Goal: Navigation & Orientation: Find specific page/section

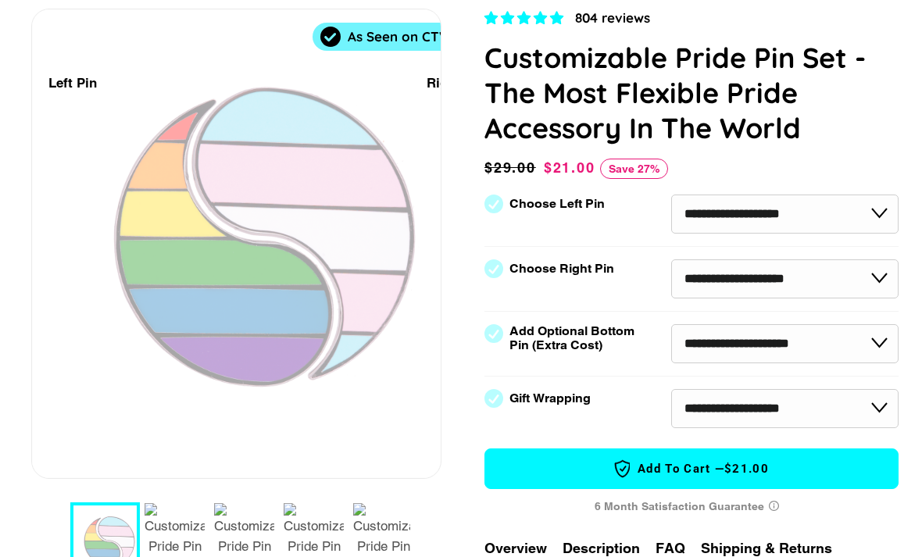
select select "**********"
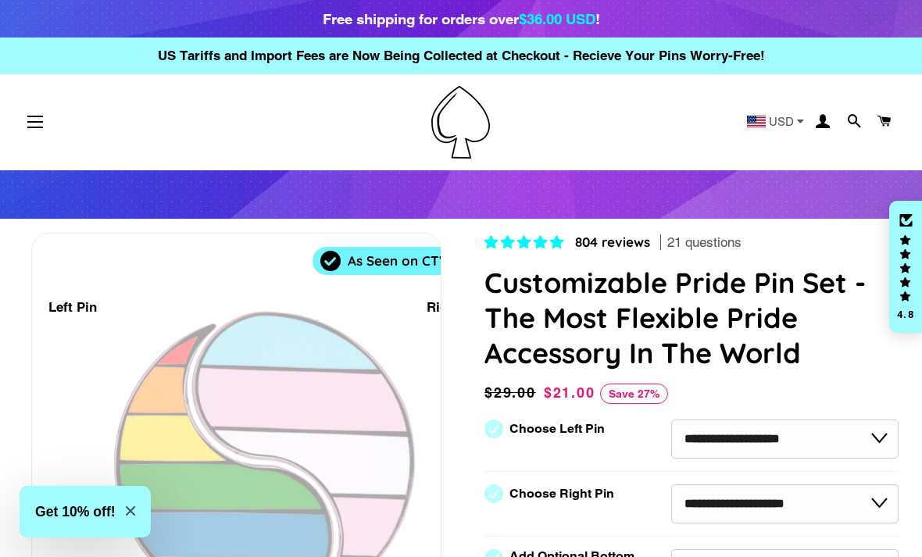
click at [38, 117] on span "button" at bounding box center [35, 117] width 16 height 2
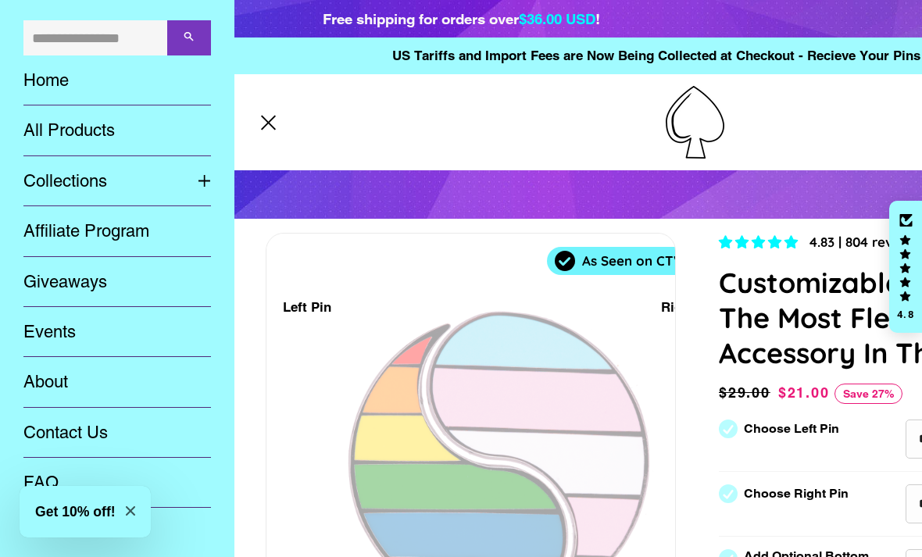
click at [62, 131] on link "All Products" at bounding box center [117, 130] width 211 height 50
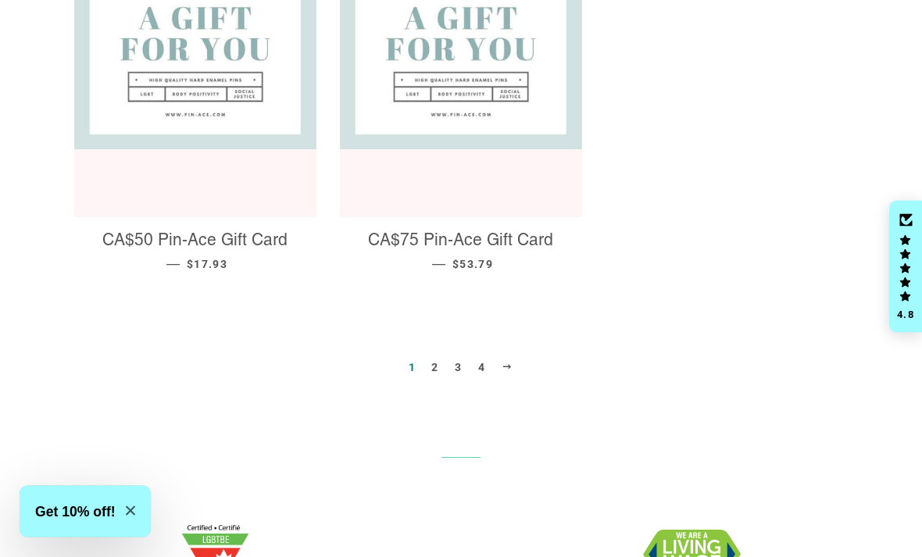
scroll to position [1772, 0]
click at [505, 362] on span at bounding box center [508, 368] width 12 height 12
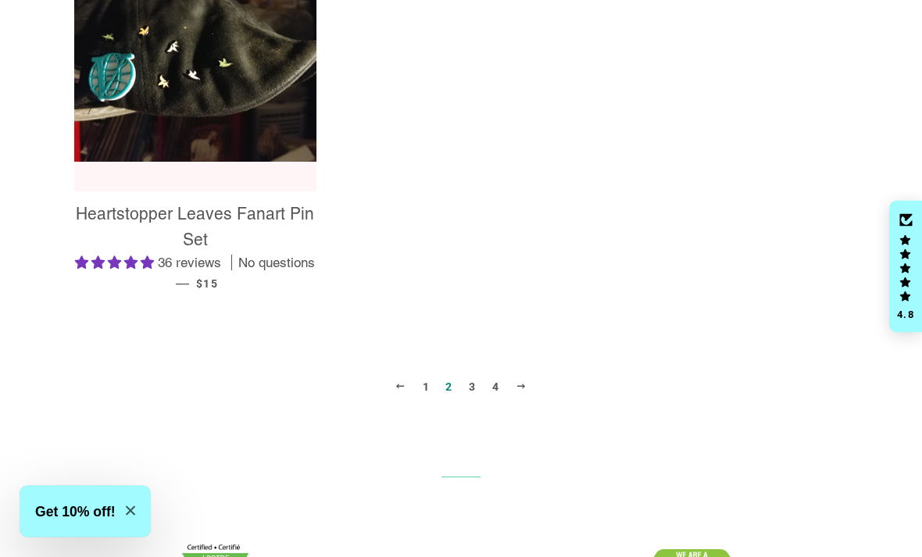
scroll to position [1802, 0]
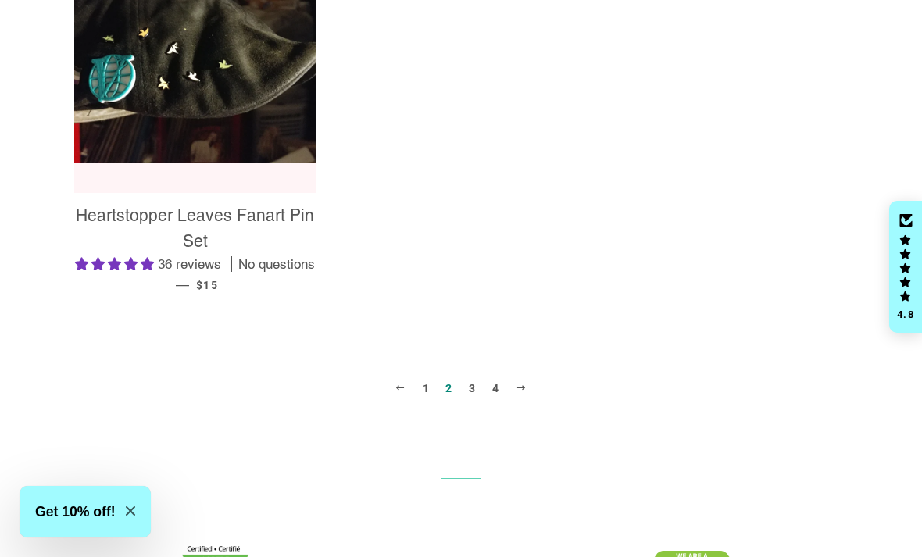
click at [530, 391] on link "Next" at bounding box center [521, 388] width 24 height 24
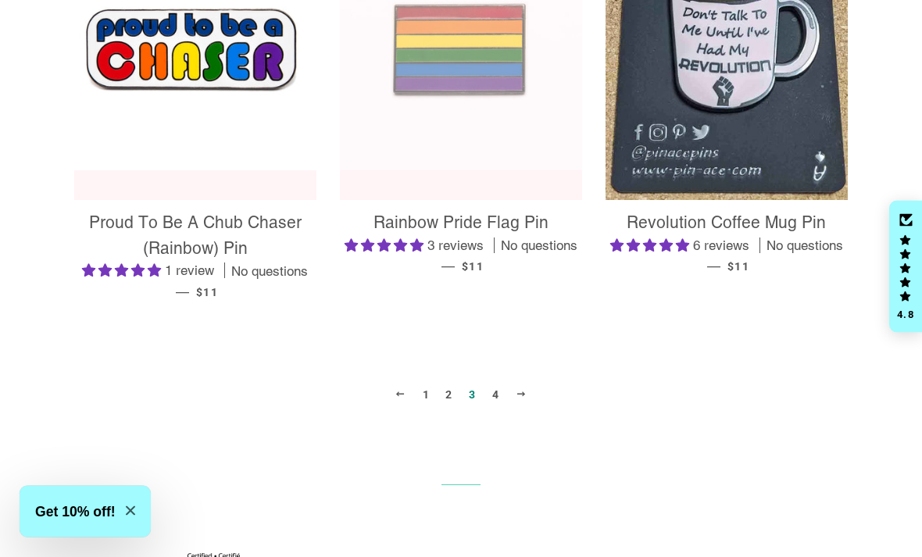
scroll to position [1730, 0]
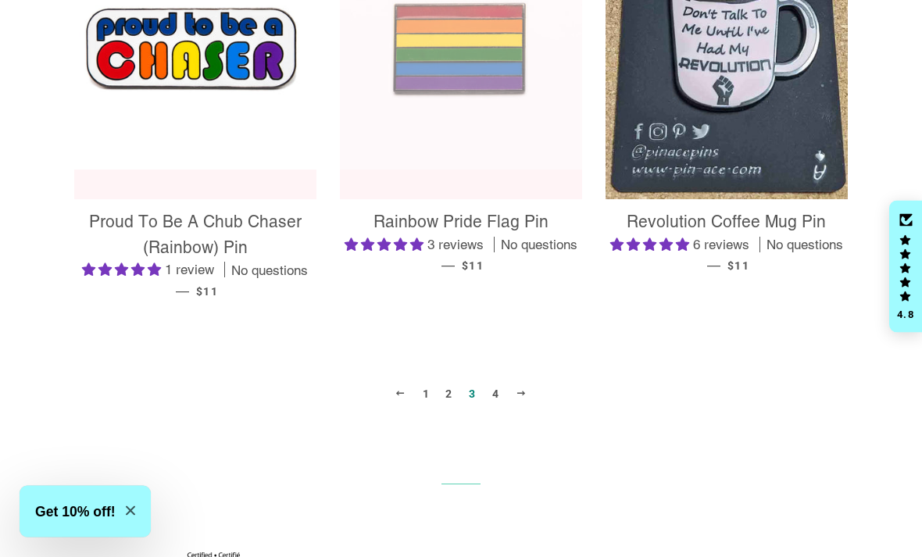
click at [518, 400] on span at bounding box center [522, 394] width 12 height 12
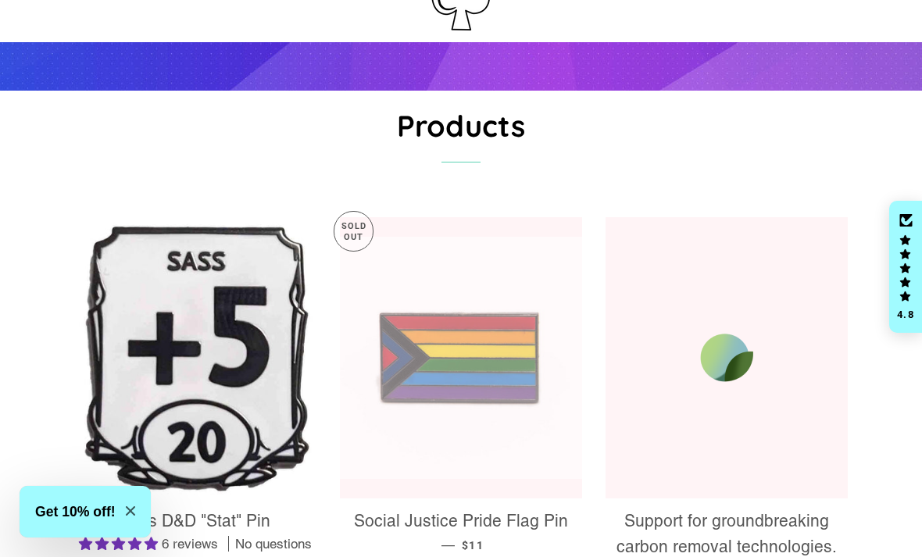
scroll to position [117, 0]
